Goal: Task Accomplishment & Management: Manage account settings

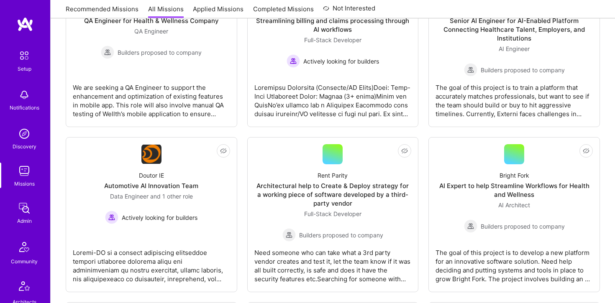
scroll to position [335, 0]
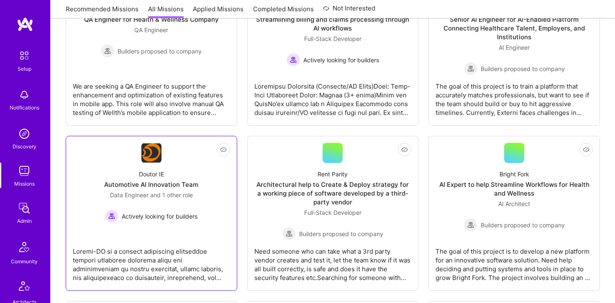
click at [153, 160] on img at bounding box center [151, 152] width 20 height 19
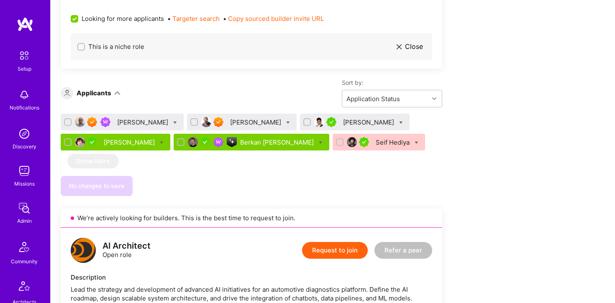
scroll to position [546, 0]
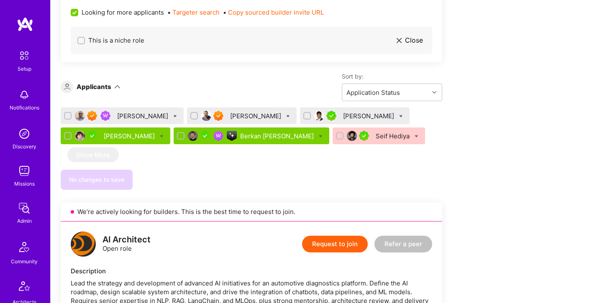
click at [110, 136] on div "[PERSON_NAME]" at bounding box center [130, 136] width 53 height 9
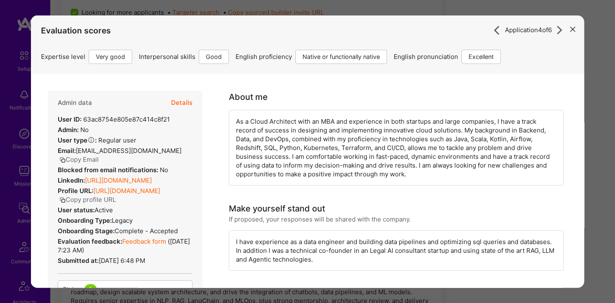
click at [572, 30] on icon "modal" at bounding box center [572, 29] width 5 height 5
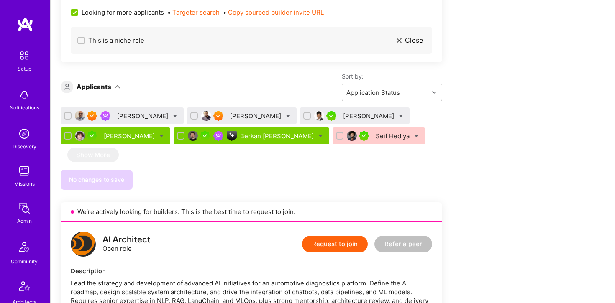
click at [123, 135] on div "[PERSON_NAME]" at bounding box center [130, 136] width 53 height 9
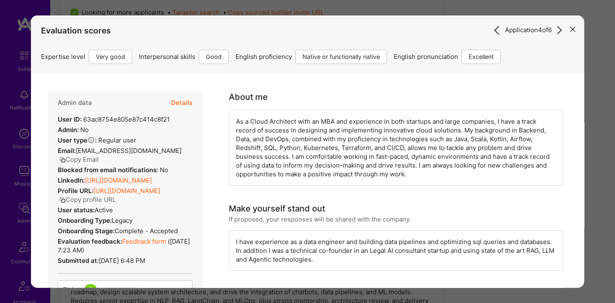
click at [572, 32] on button "modal" at bounding box center [572, 29] width 10 height 14
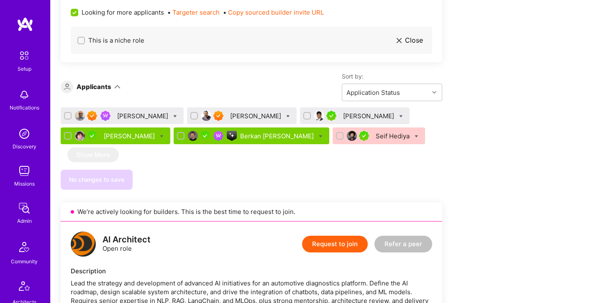
click at [240, 134] on div "Berkan [PERSON_NAME]" at bounding box center [277, 136] width 75 height 9
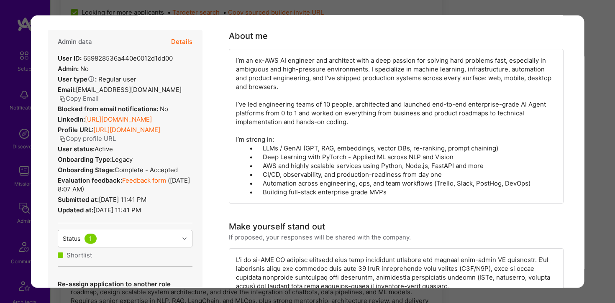
scroll to position [162, 0]
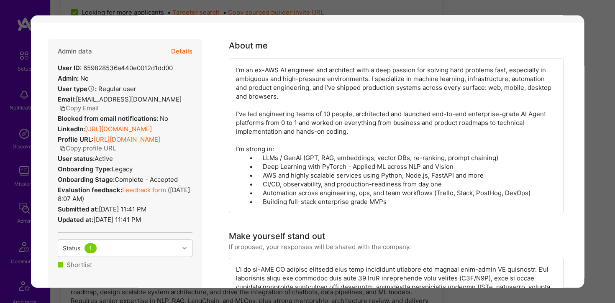
click at [147, 133] on link "[URL][DOMAIN_NAME]" at bounding box center [118, 129] width 67 height 8
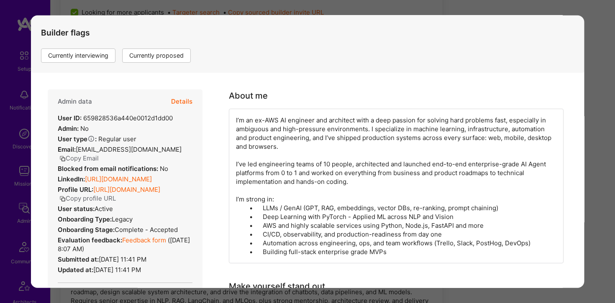
scroll to position [0, 0]
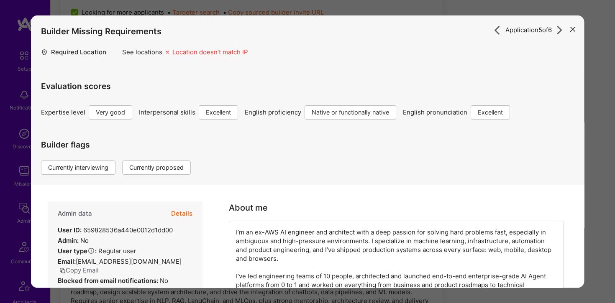
click at [573, 30] on icon "modal" at bounding box center [572, 29] width 5 height 5
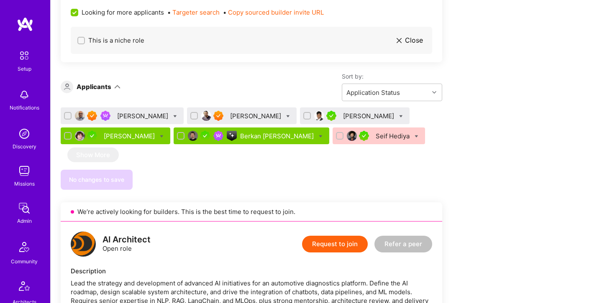
click at [230, 115] on div "[PERSON_NAME]" at bounding box center [256, 116] width 53 height 9
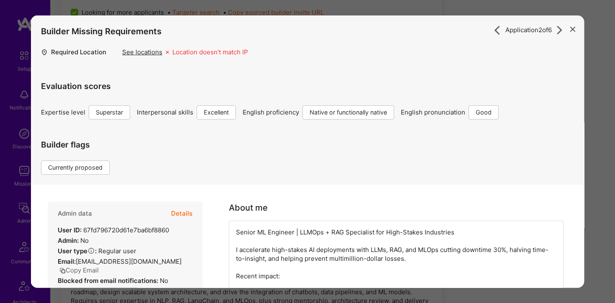
click at [181, 214] on button "Details" at bounding box center [181, 214] width 21 height 24
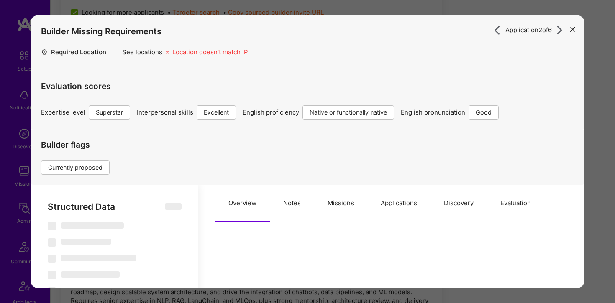
select select "Right Now"
select select "7"
select select "6"
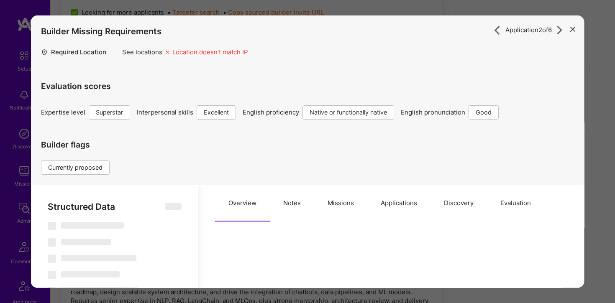
select select "IN"
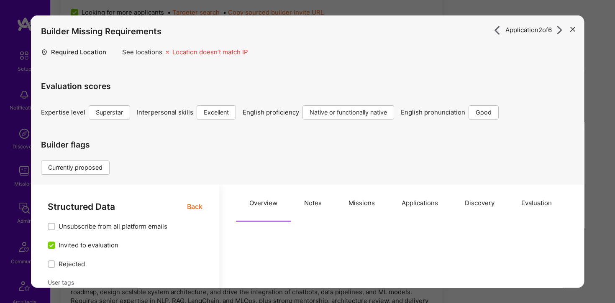
click at [533, 208] on button "Evaluation" at bounding box center [536, 203] width 57 height 37
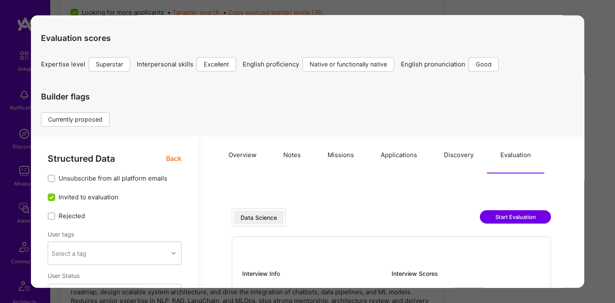
scroll to position [47, 0]
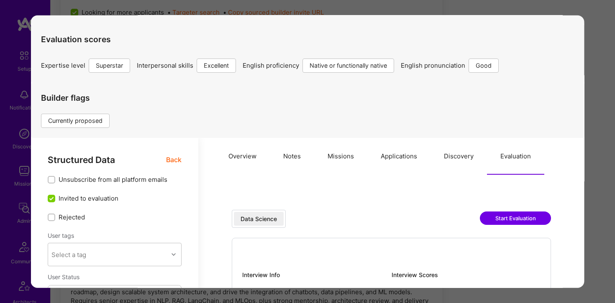
click at [401, 156] on button "Applications" at bounding box center [398, 156] width 63 height 37
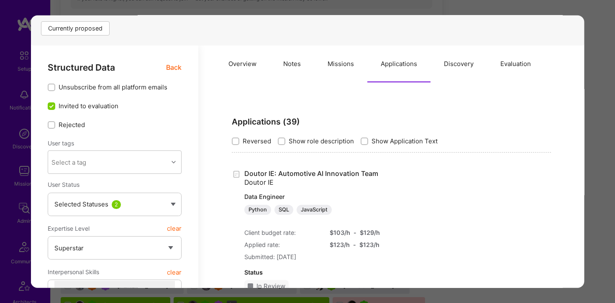
scroll to position [238, 0]
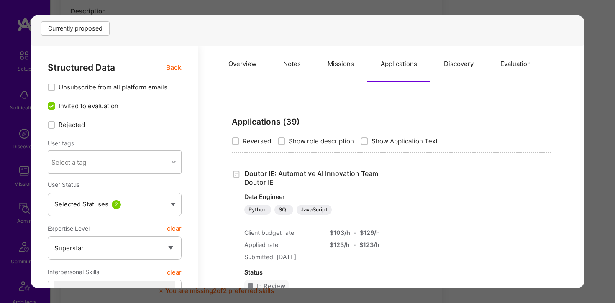
click at [201, 7] on div "Application 2 of 6 Builder Missing Requirements Required Location See locations…" at bounding box center [307, 151] width 615 height 303
